Goal: Transaction & Acquisition: Purchase product/service

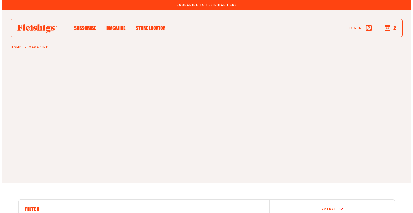
scroll to position [322, 0]
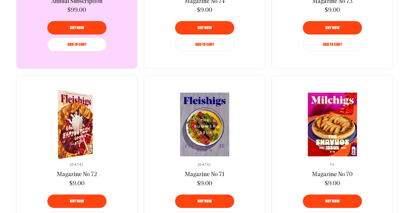
click at [85, 199] on div "Buy now" at bounding box center [77, 201] width 46 height 4
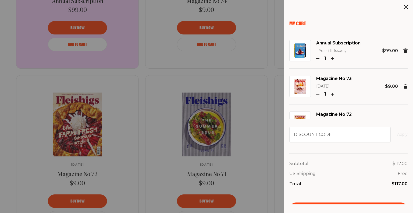
click at [247, 170] on div "My Cart Annual Subscription 1 Year (11 Issues) 1 $99.00 Magazine No 73 [DATE] 1…" at bounding box center [206, 106] width 413 height 213
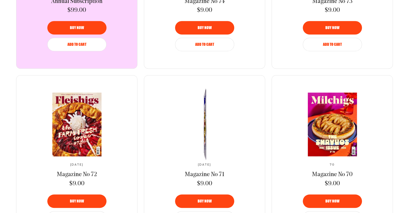
click at [204, 199] on span "Buy now" at bounding box center [205, 197] width 14 height 4
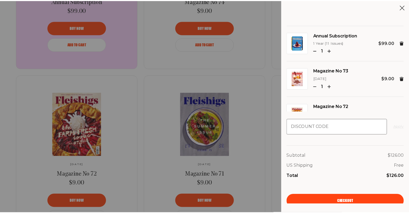
scroll to position [11, 0]
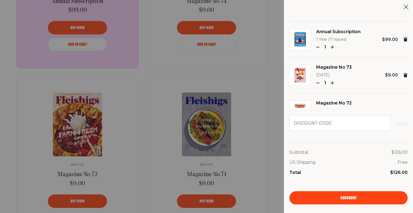
click at [265, 160] on div "My Cart Annual Subscription 1 Year (11 Issues) 1 $99.00 Magazine No 73 [DATE] 1…" at bounding box center [206, 106] width 413 height 213
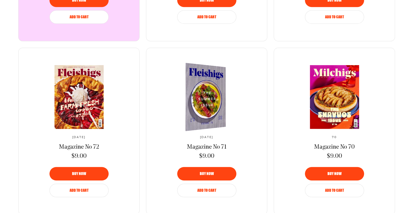
scroll to position [403, 0]
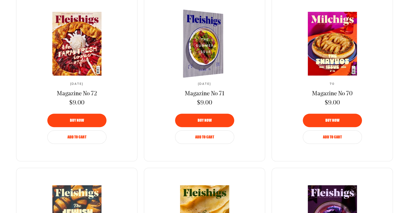
click at [208, 118] on span "Buy now" at bounding box center [205, 116] width 14 height 4
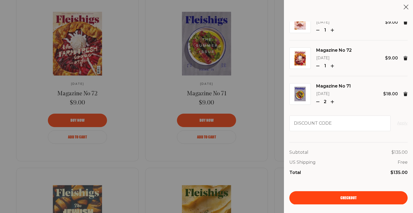
scroll to position [57, 0]
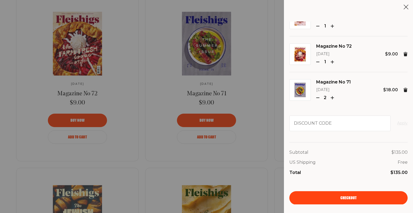
click at [318, 98] on icon "button" at bounding box center [317, 97] width 3 height 3
click at [365, 196] on link "Checkout" at bounding box center [348, 197] width 118 height 13
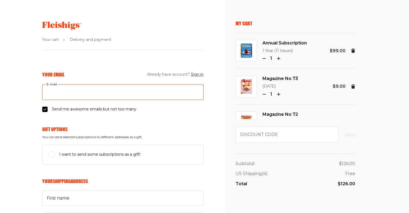
click at [95, 93] on input "E-mail" at bounding box center [122, 92] width 161 height 16
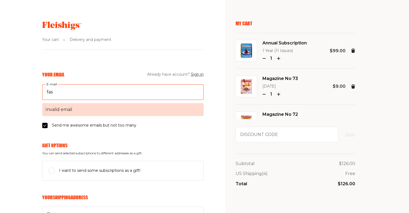
type input "fashioncoach18@gmail.com"
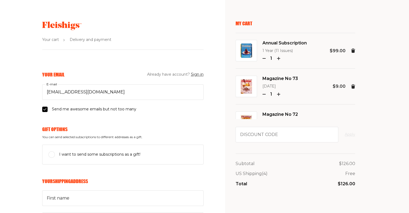
click at [44, 108] on input "Send me awesome emails but not too many" at bounding box center [44, 108] width 5 height 5
checkbox input "false"
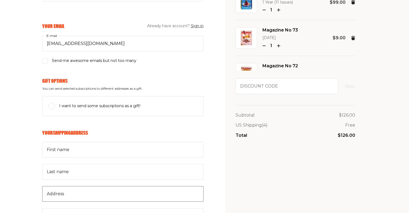
scroll to position [107, 0]
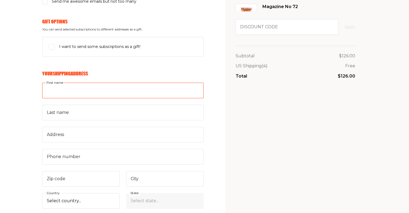
click at [72, 92] on input "First name" at bounding box center [122, 91] width 161 height 16
type input "William"
type input "Kanter"
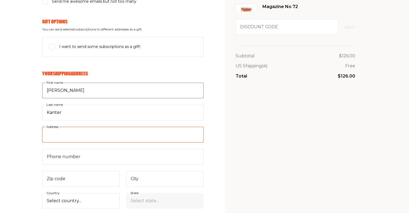
type input "2909 West Farwell Avenue"
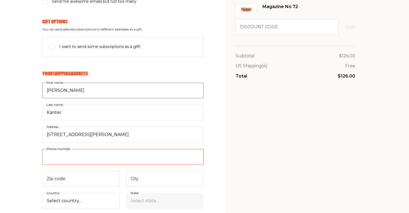
type input "7732943923"
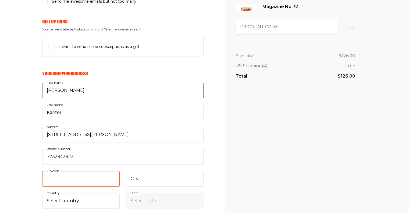
type input "60645"
type input "CHICAGO"
select select "US"
select select "Illinois"
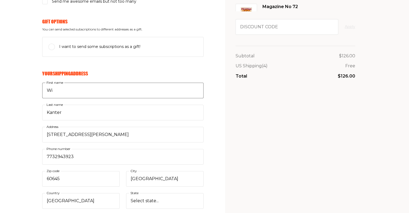
type input "W"
type input "Valerie"
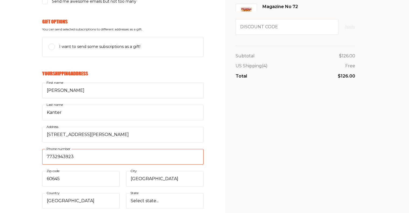
click at [79, 157] on input "7732943923" at bounding box center [122, 157] width 161 height 16
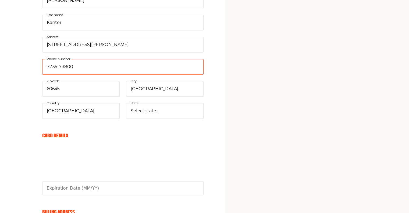
scroll to position [242, 0]
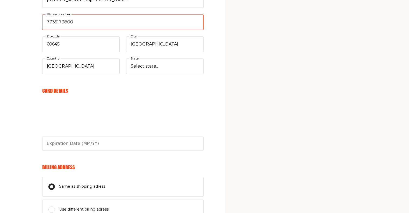
type input "7735173800"
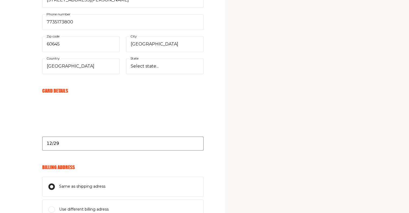
scroll to position [296, 0]
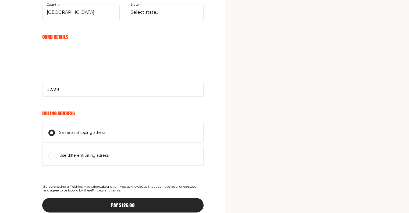
click at [119, 202] on span "Pay $126.00" at bounding box center [123, 200] width 24 height 5
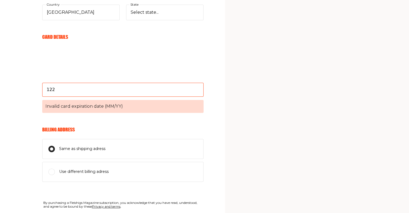
type input "12/29"
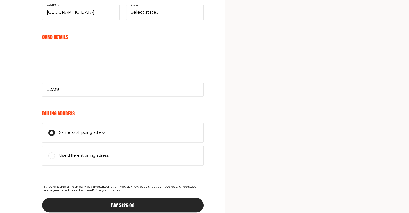
click at [122, 202] on span "Pay $126.00" at bounding box center [123, 200] width 24 height 5
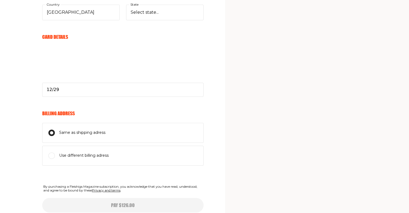
select select
type input "12/29"
